Goal: Find contact information: Find contact information

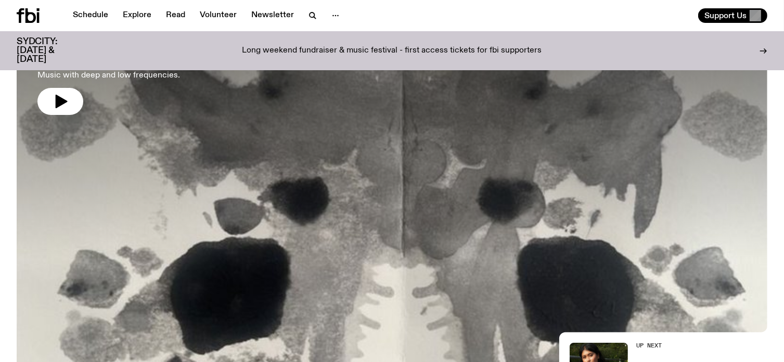
scroll to position [151, 0]
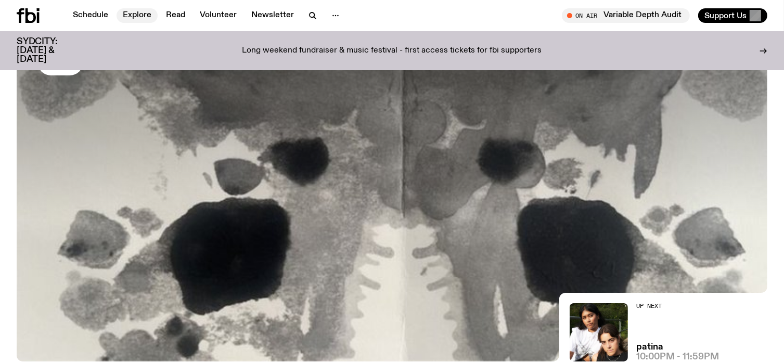
click at [131, 16] on link "Explore" at bounding box center [136, 15] width 41 height 15
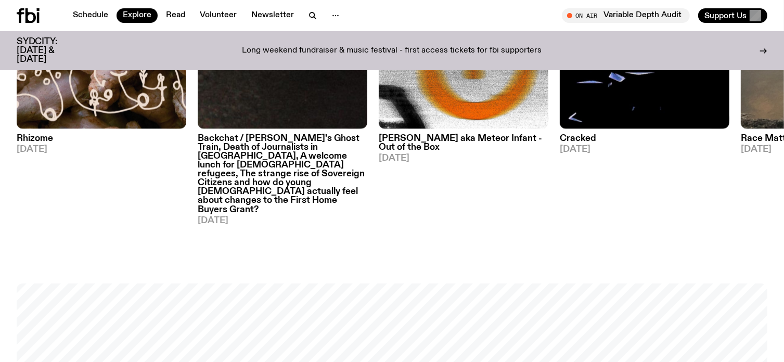
scroll to position [1227, 0]
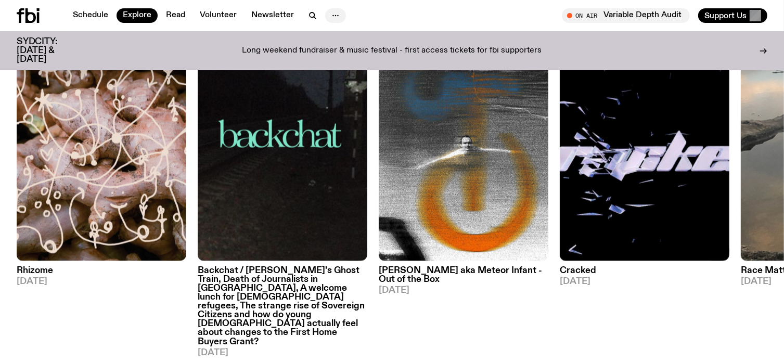
click at [333, 14] on icon "button" at bounding box center [335, 15] width 12 height 12
click at [87, 12] on link "Schedule" at bounding box center [91, 15] width 48 height 15
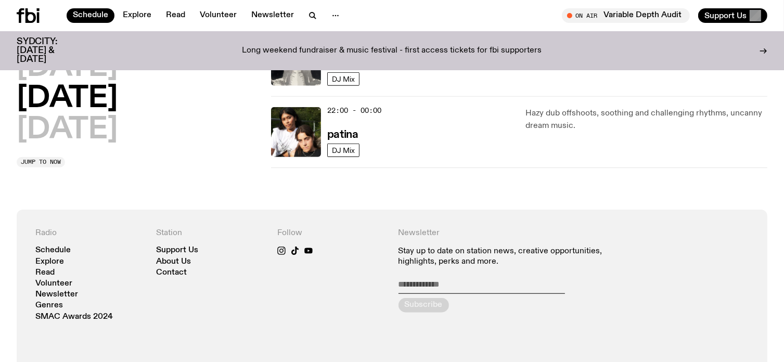
scroll to position [780, 0]
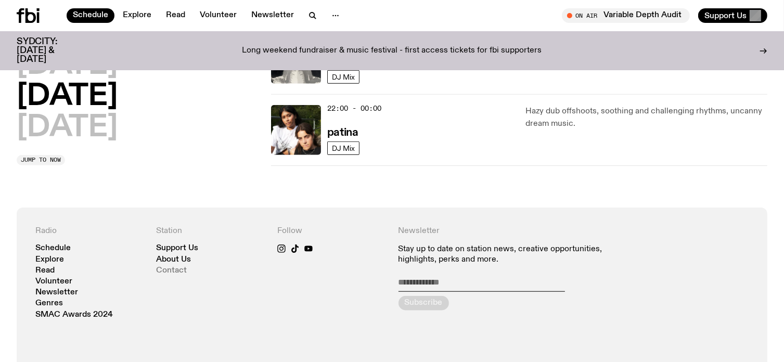
click at [170, 269] on link "Contact" at bounding box center [172, 271] width 31 height 8
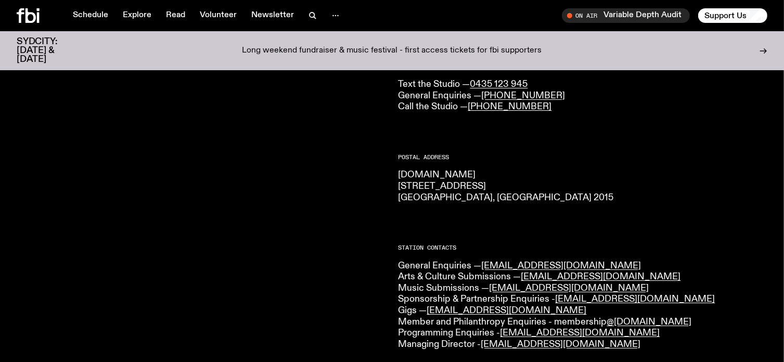
scroll to position [152, 0]
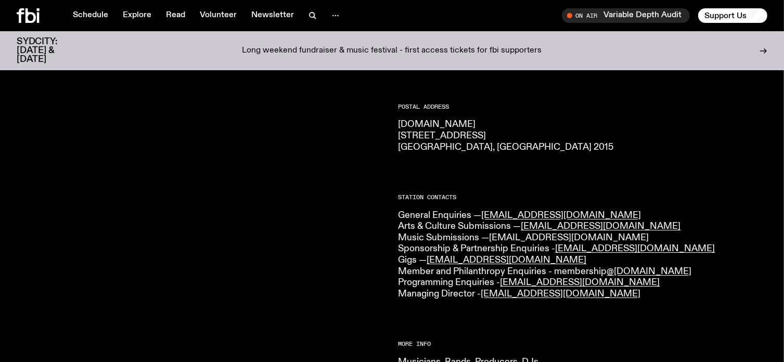
click at [532, 235] on link "[EMAIL_ADDRESS][DOMAIN_NAME]" at bounding box center [569, 237] width 160 height 9
drag, startPoint x: 578, startPoint y: 238, endPoint x: 529, endPoint y: 236, distance: 49.4
click at [539, 239] on p "General Enquiries — [EMAIL_ADDRESS][DOMAIN_NAME] Arts & Culture Submissions — […" at bounding box center [582, 255] width 369 height 90
